Goal: Obtain resource: Obtain resource

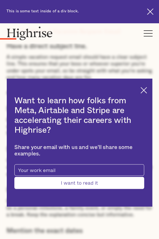
scroll to position [505, 0]
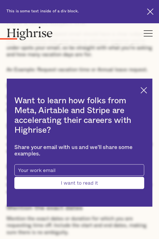
click at [143, 88] on div "Want to learn how folks from Meta, Airtable and Stripe are accelerating their c…" at bounding box center [79, 143] width 145 height 128
click at [147, 89] on img at bounding box center [143, 90] width 6 height 6
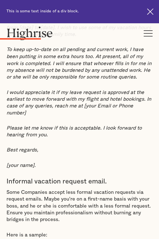
scroll to position [1179, 0]
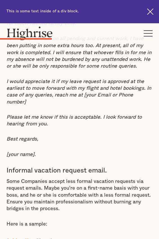
click at [34, 166] on div "Sample Vacation Request Emails Examples. Formal vacation request email. When wo…" at bounding box center [79, 134] width 146 height 506
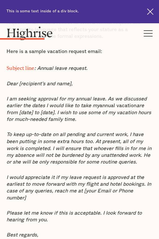
scroll to position [1067, 0]
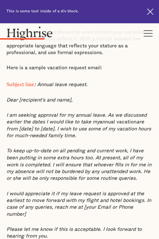
drag, startPoint x: 6, startPoint y: 111, endPoint x: 93, endPoint y: 131, distance: 89.3
copy p "I am seeking approval for my annual leave. As we discussed earlier the dates I …"
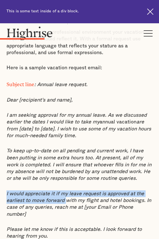
drag, startPoint x: 5, startPoint y: 189, endPoint x: 66, endPoint y: 196, distance: 61.1
copy em "I would appreciate it if my leave request is approved at the earliest to move f…"
click at [88, 191] on em "I would appreciate it if my leave request is approved at the earliest to move f…" at bounding box center [78, 204] width 144 height 26
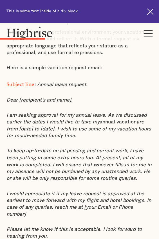
scroll to position [1123, 0]
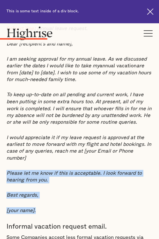
drag, startPoint x: 42, startPoint y: 190, endPoint x: 17, endPoint y: 160, distance: 38.6
click at [45, 192] on p "Best regards," at bounding box center [79, 195] width 146 height 7
drag, startPoint x: 40, startPoint y: 186, endPoint x: 2, endPoint y: 162, distance: 44.4
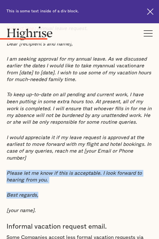
copy div "Please let me know if this is acceptable. I look forward to hearing from you. B…"
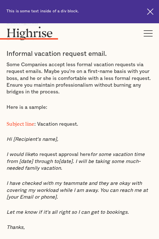
scroll to position [1347, 0]
